Goal: Check status: Check status

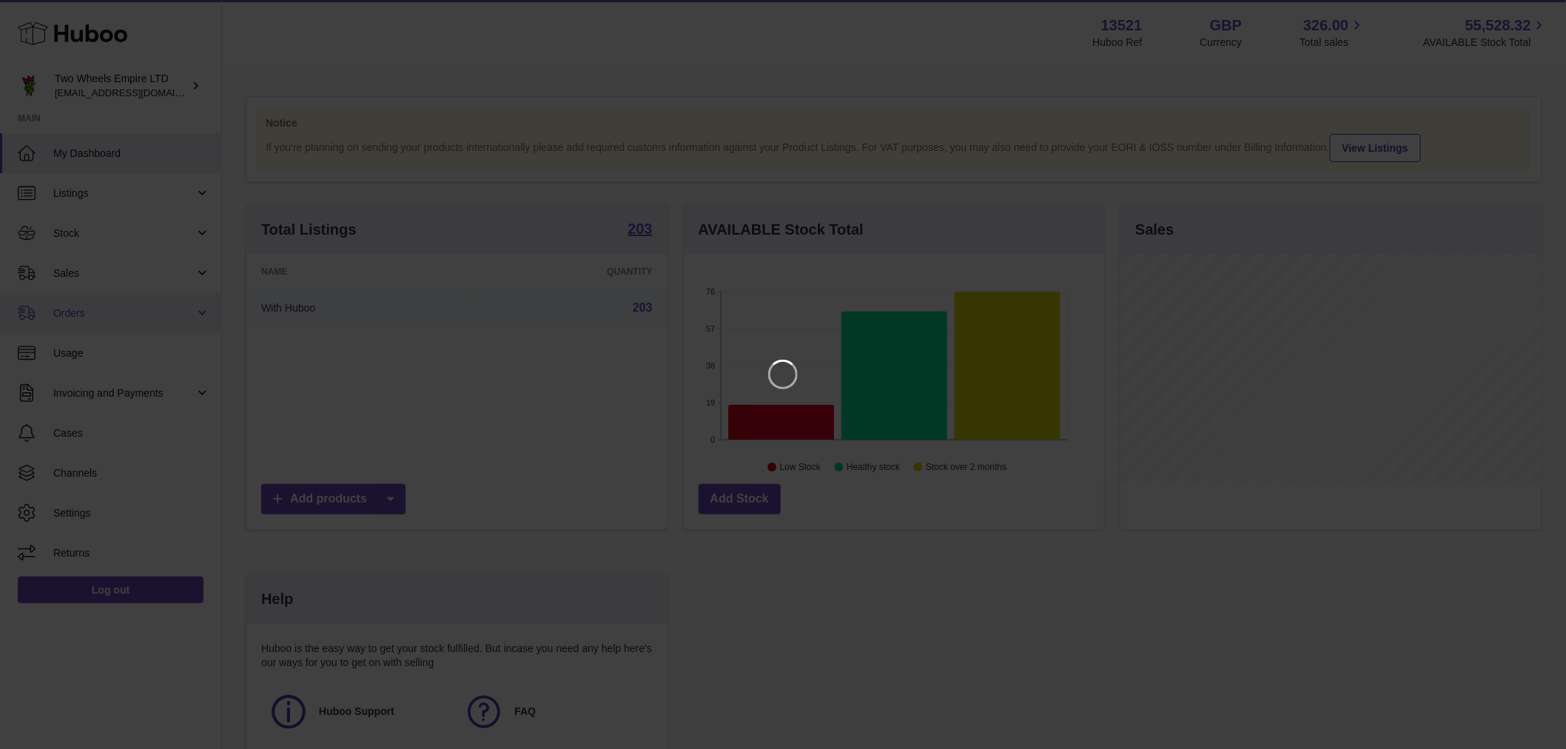
scroll to position [231, 425]
drag, startPoint x: 92, startPoint y: 307, endPoint x: 90, endPoint y: 275, distance: 32.6
click at [90, 275] on iframe at bounding box center [789, 375] width 1519 height 690
click at [1535, 13] on icon "Close" at bounding box center [1540, 13] width 18 height 18
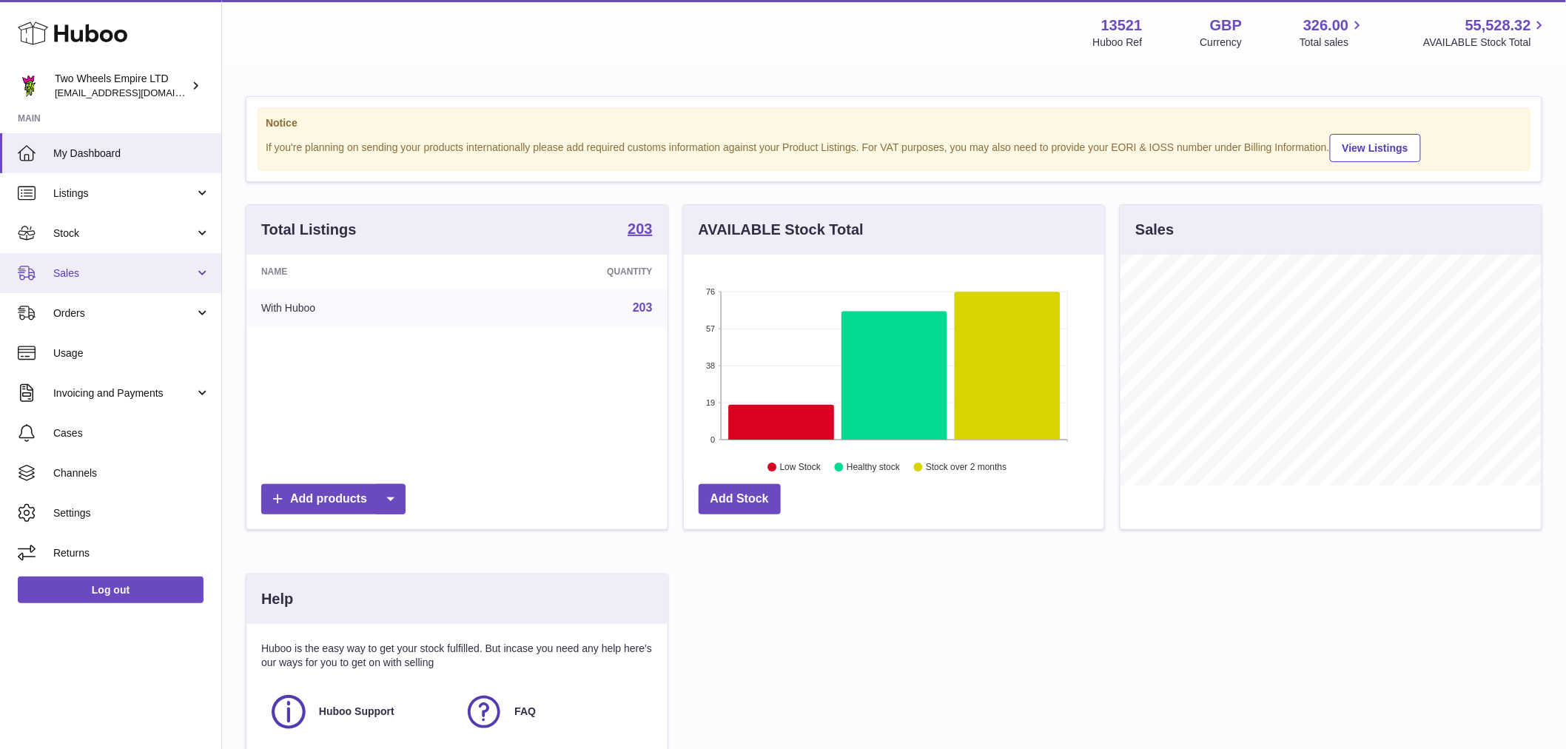
click at [189, 284] on link "Sales" at bounding box center [110, 273] width 221 height 40
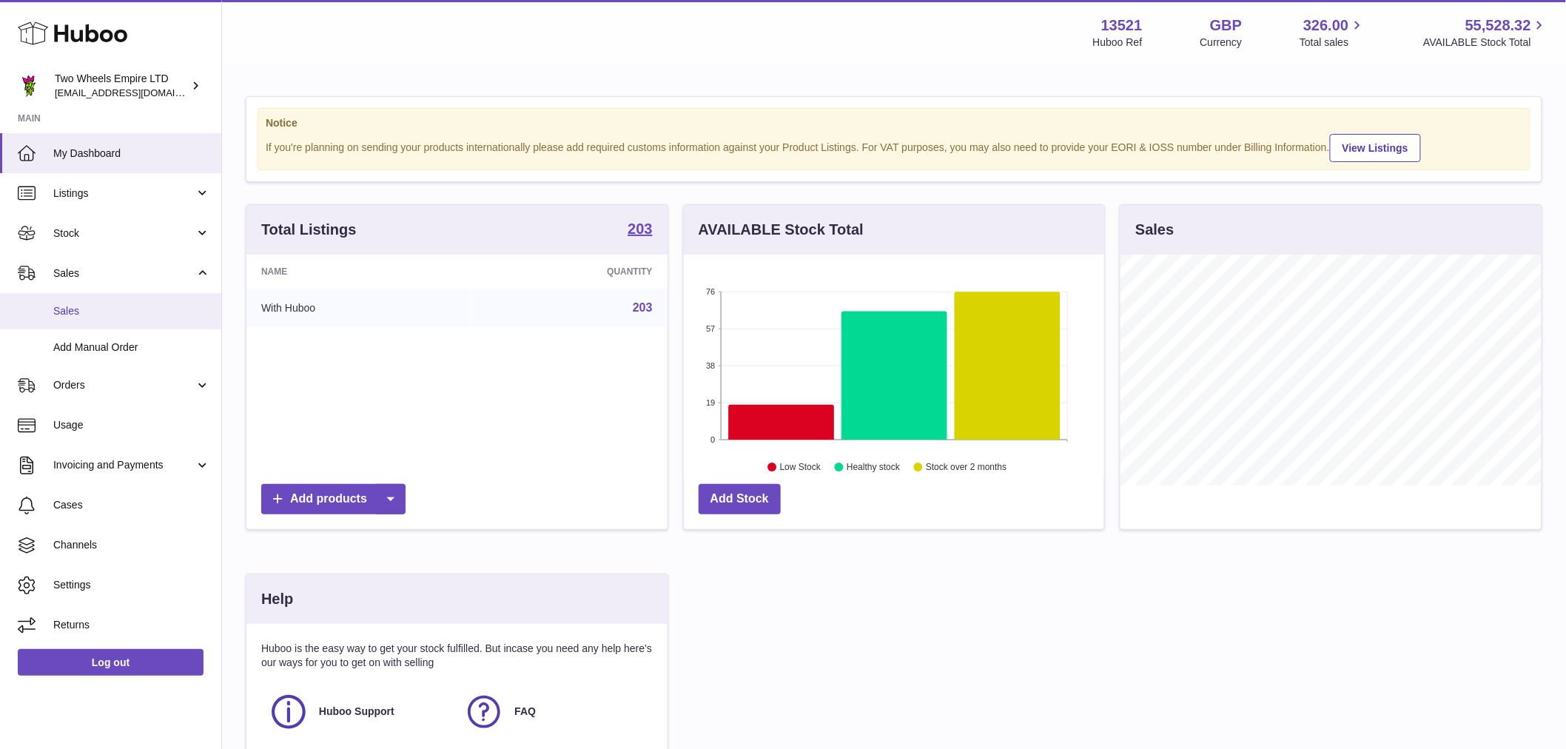
click at [145, 314] on span "Sales" at bounding box center [131, 311] width 157 height 14
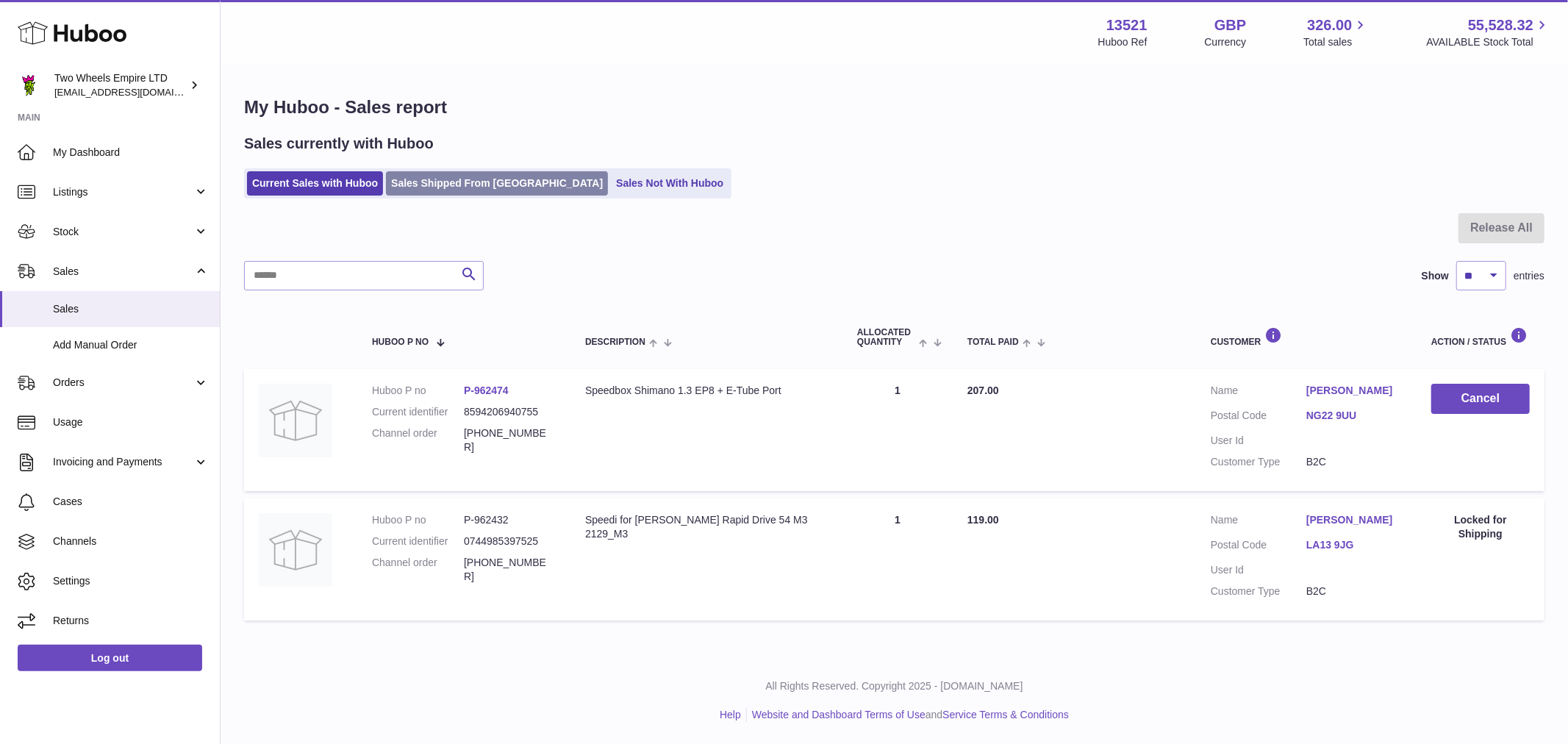
click at [468, 192] on link "Sales Shipped From [GEOGRAPHIC_DATA]" at bounding box center [496, 183] width 222 height 24
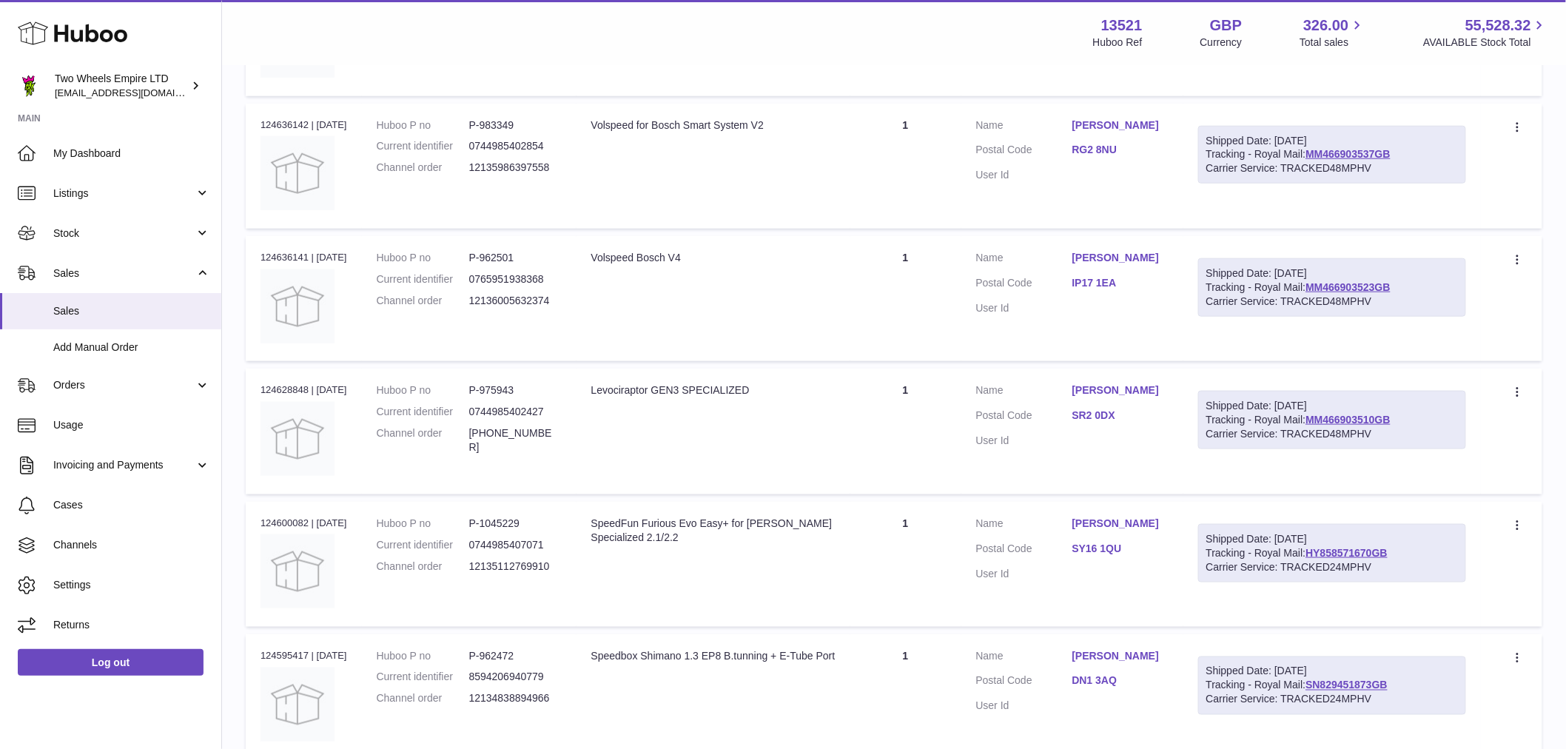
scroll to position [101, 0]
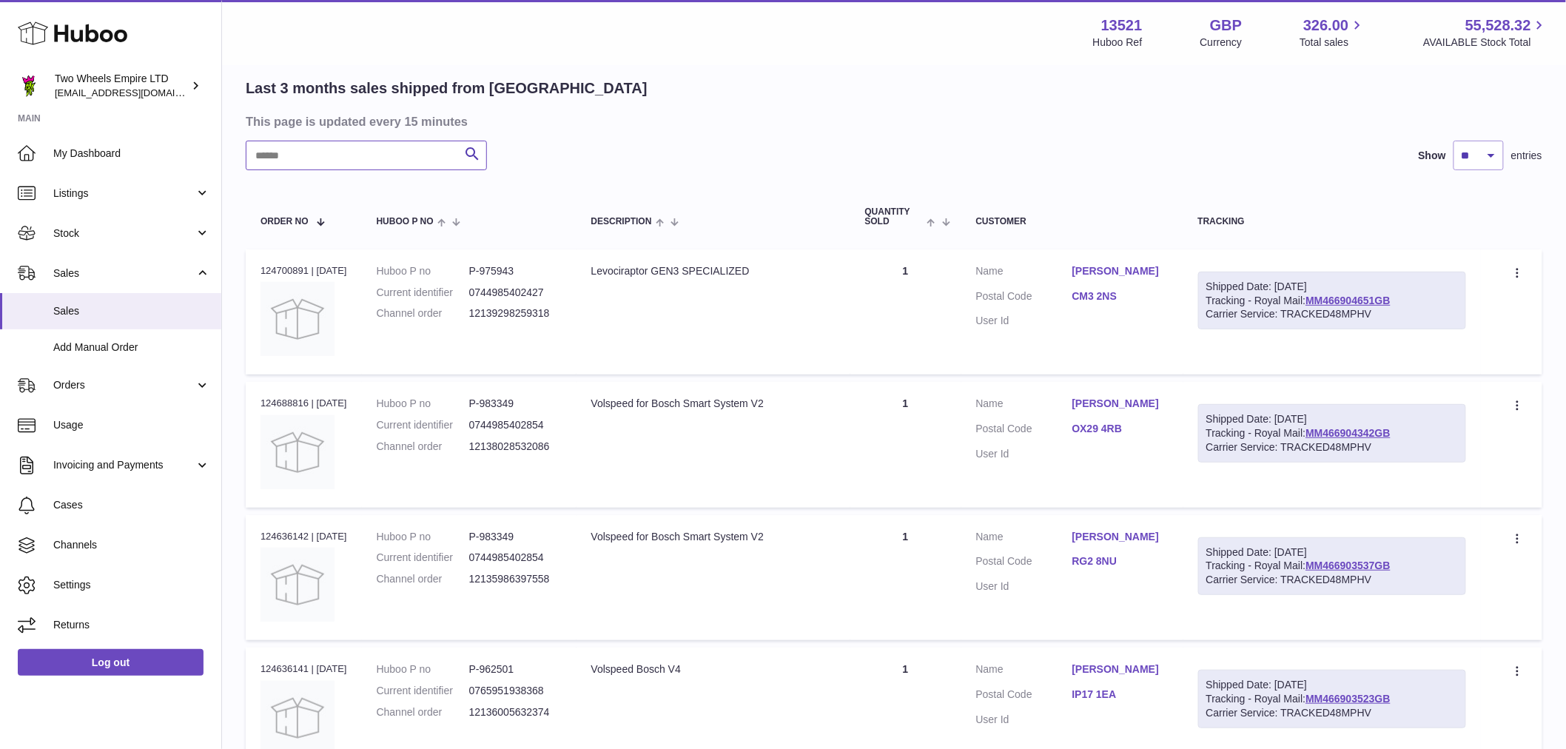
click at [373, 152] on input "text" at bounding box center [366, 156] width 241 height 30
paste input "**********"
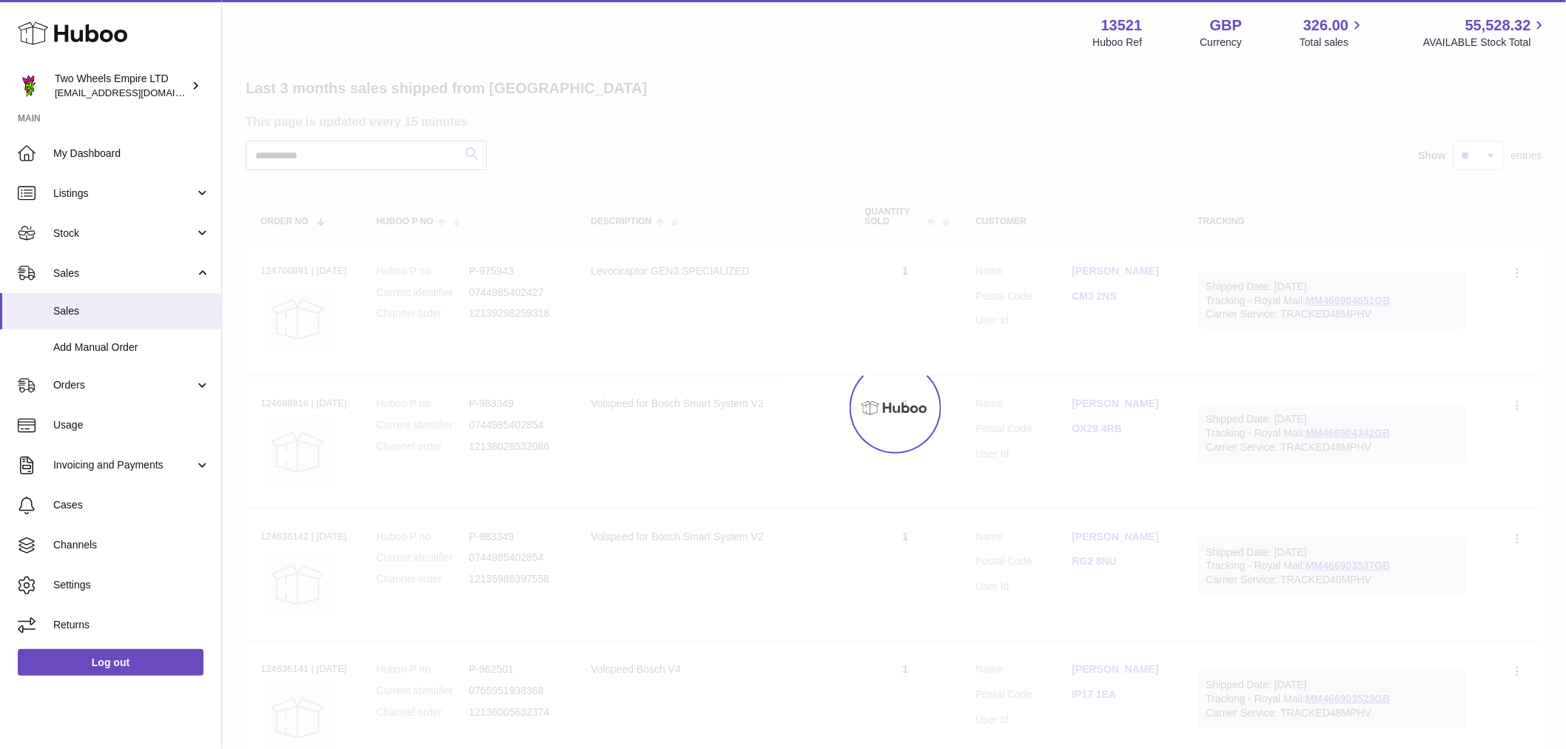
type input "**********"
click at [468, 152] on div at bounding box center [894, 408] width 1344 height 682
